Goal: Information Seeking & Learning: Learn about a topic

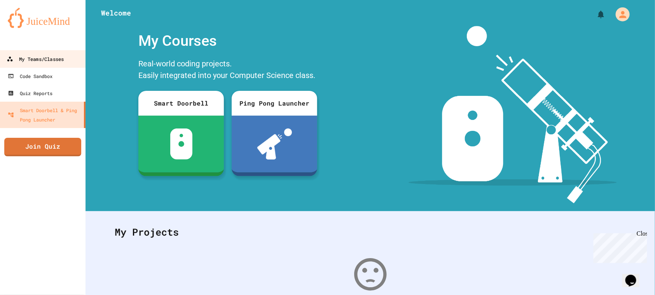
click at [20, 63] on div "My Teams/Classes" at bounding box center [35, 59] width 57 height 10
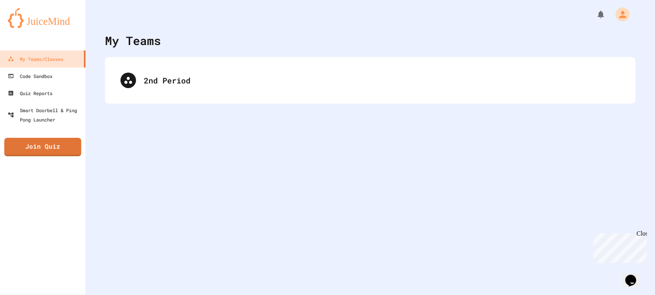
click at [264, 96] on div "2nd Period" at bounding box center [370, 80] width 530 height 47
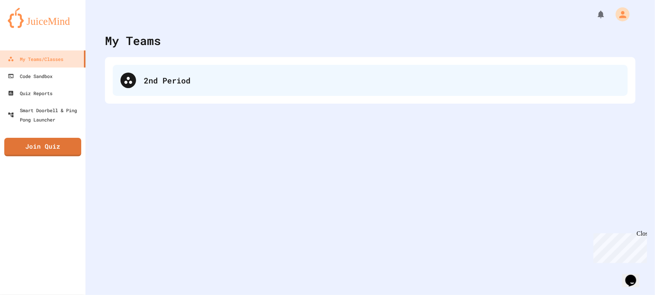
click at [231, 72] on div "2nd Period" at bounding box center [370, 80] width 515 height 31
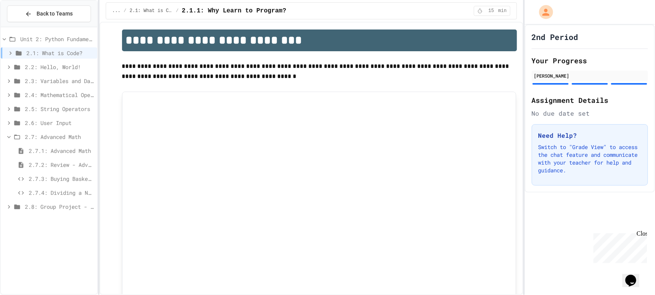
scroll to position [8, 0]
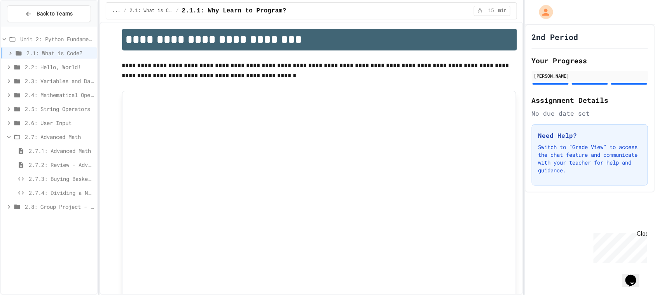
click at [60, 205] on span "2.8: Group Project - Mad Libs" at bounding box center [59, 207] width 69 height 8
click at [17, 139] on icon at bounding box center [16, 137] width 9 height 7
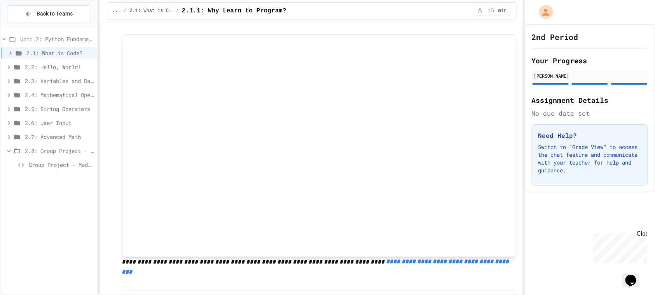
scroll to position [65, 0]
click at [46, 152] on span "2.8: Group Project - Mad Libs" at bounding box center [59, 151] width 69 height 8
click at [64, 149] on span "2.8: Group Project - Mad Libs" at bounding box center [59, 151] width 69 height 8
click at [46, 158] on div "2.8: Group Project - Mad Libs" at bounding box center [49, 152] width 96 height 14
click at [54, 168] on span "Group Project - Mad Libs" at bounding box center [61, 165] width 65 height 8
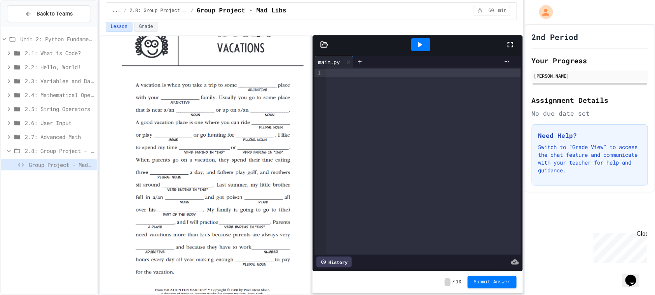
scroll to position [231, 0]
click at [344, 74] on div at bounding box center [423, 73] width 195 height 8
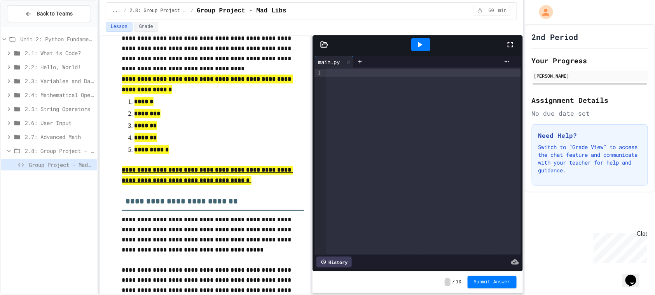
scroll to position [799, 0]
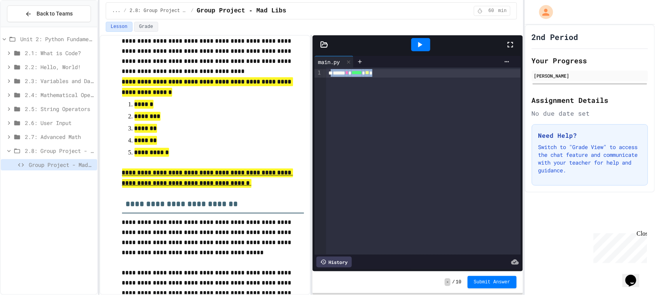
drag, startPoint x: 406, startPoint y: 77, endPoint x: 332, endPoint y: 73, distance: 73.9
click at [332, 73] on div "***** * ***** * ** *" at bounding box center [423, 73] width 194 height 9
